Goal: Obtain resource: Download file/media

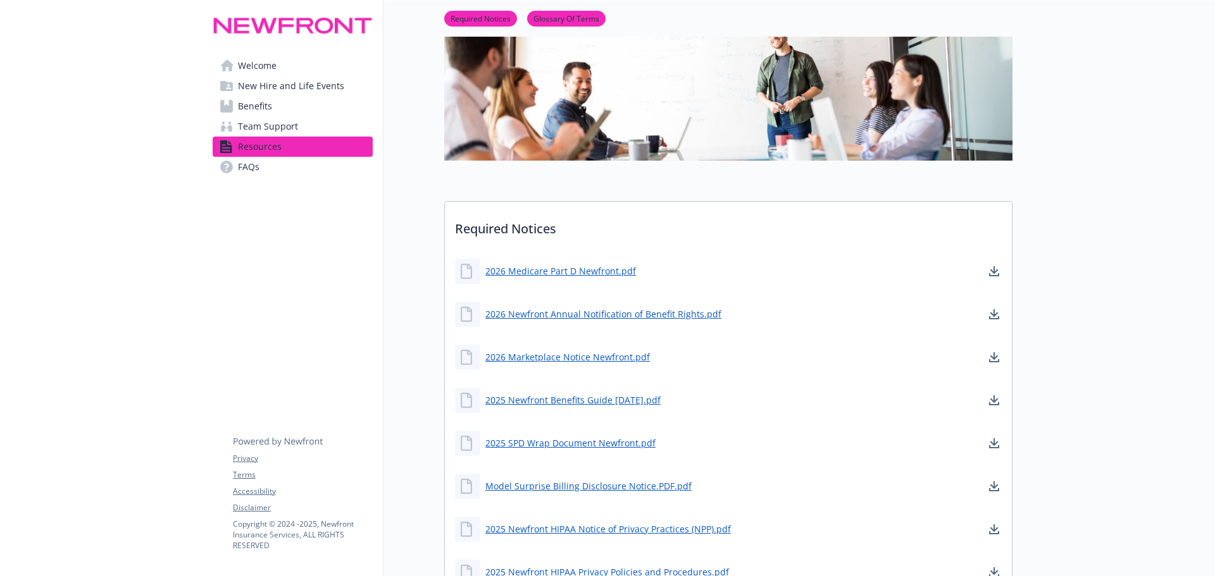
scroll to position [127, 0]
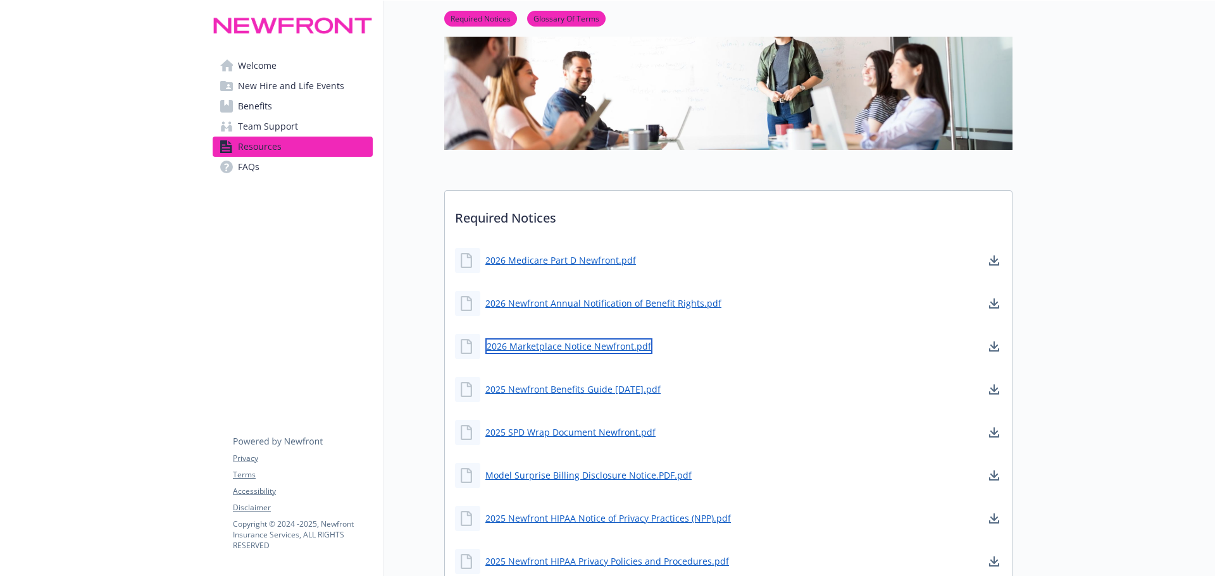
click at [600, 344] on link "2026 Marketplace Notice Newfront.pdf" at bounding box center [568, 346] width 167 height 16
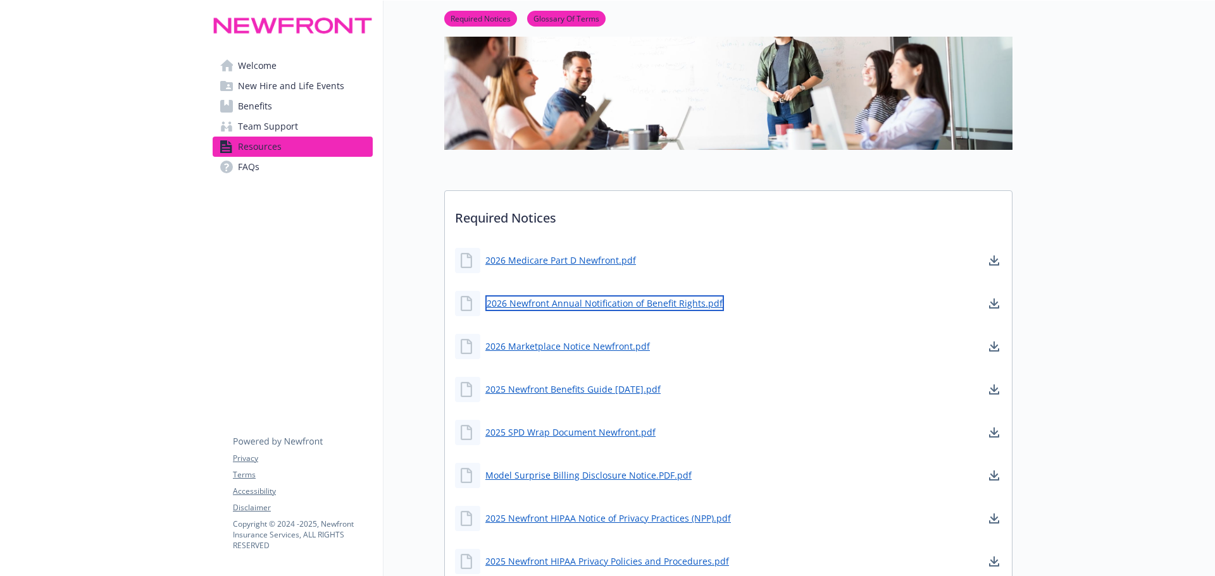
click at [598, 300] on link "2026 Newfront Annual Notification of Benefit Rights.pdf" at bounding box center [604, 303] width 239 height 16
